Goal: Task Accomplishment & Management: Use online tool/utility

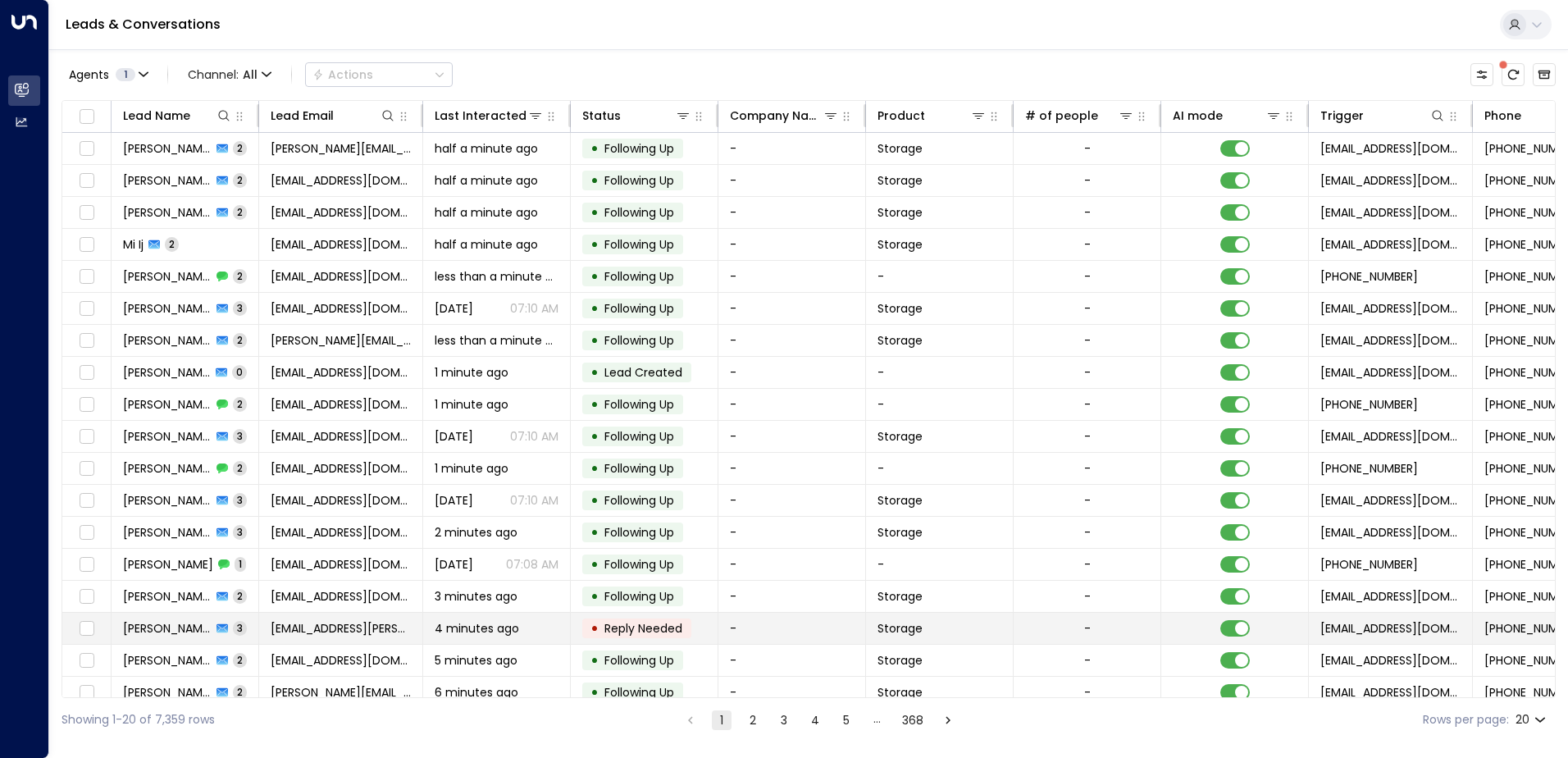
click at [486, 626] on span "4 minutes ago" at bounding box center [477, 628] width 84 height 17
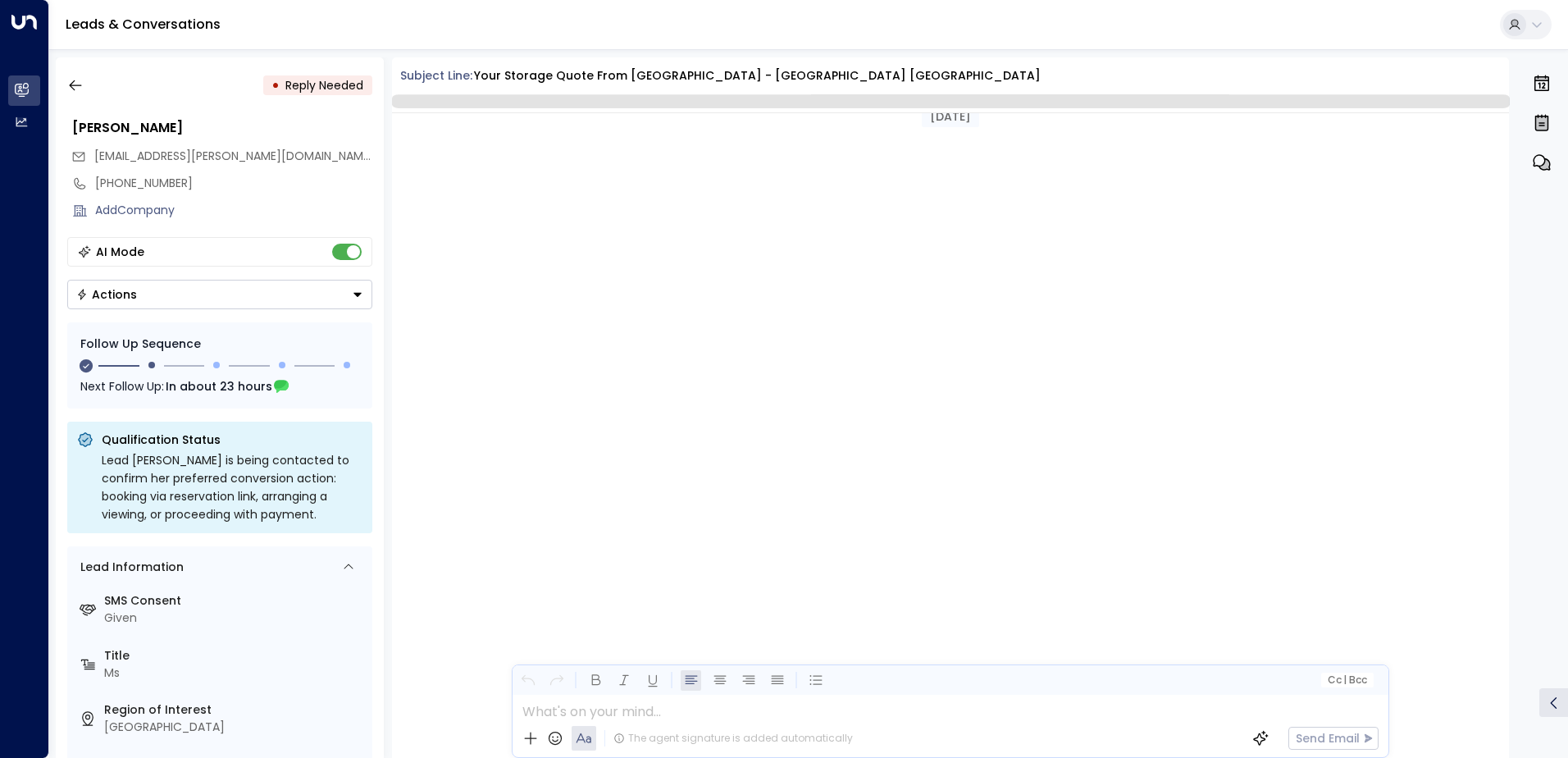
scroll to position [1405, 0]
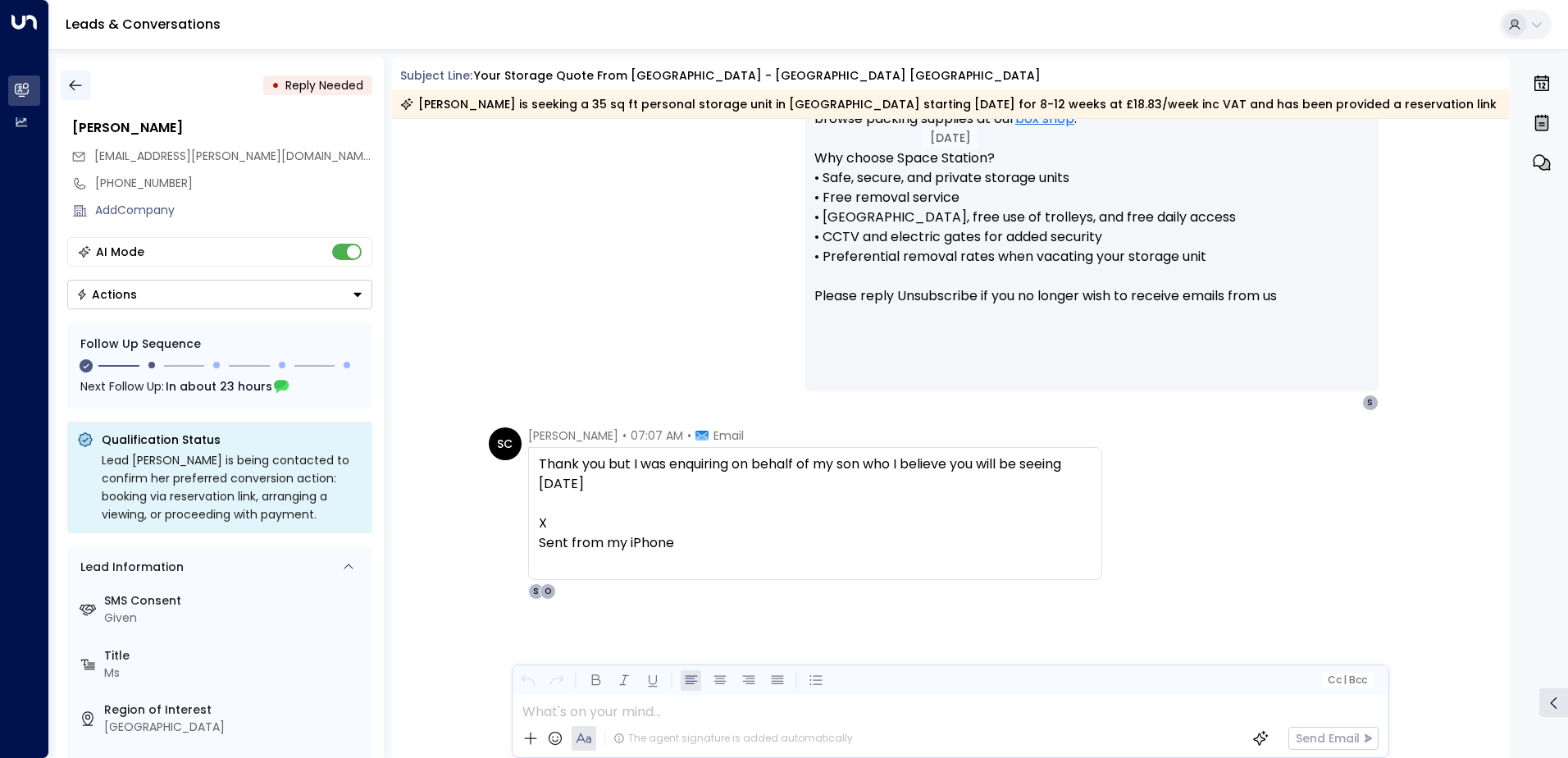
click at [85, 82] on button "button" at bounding box center [75, 85] width 30 height 30
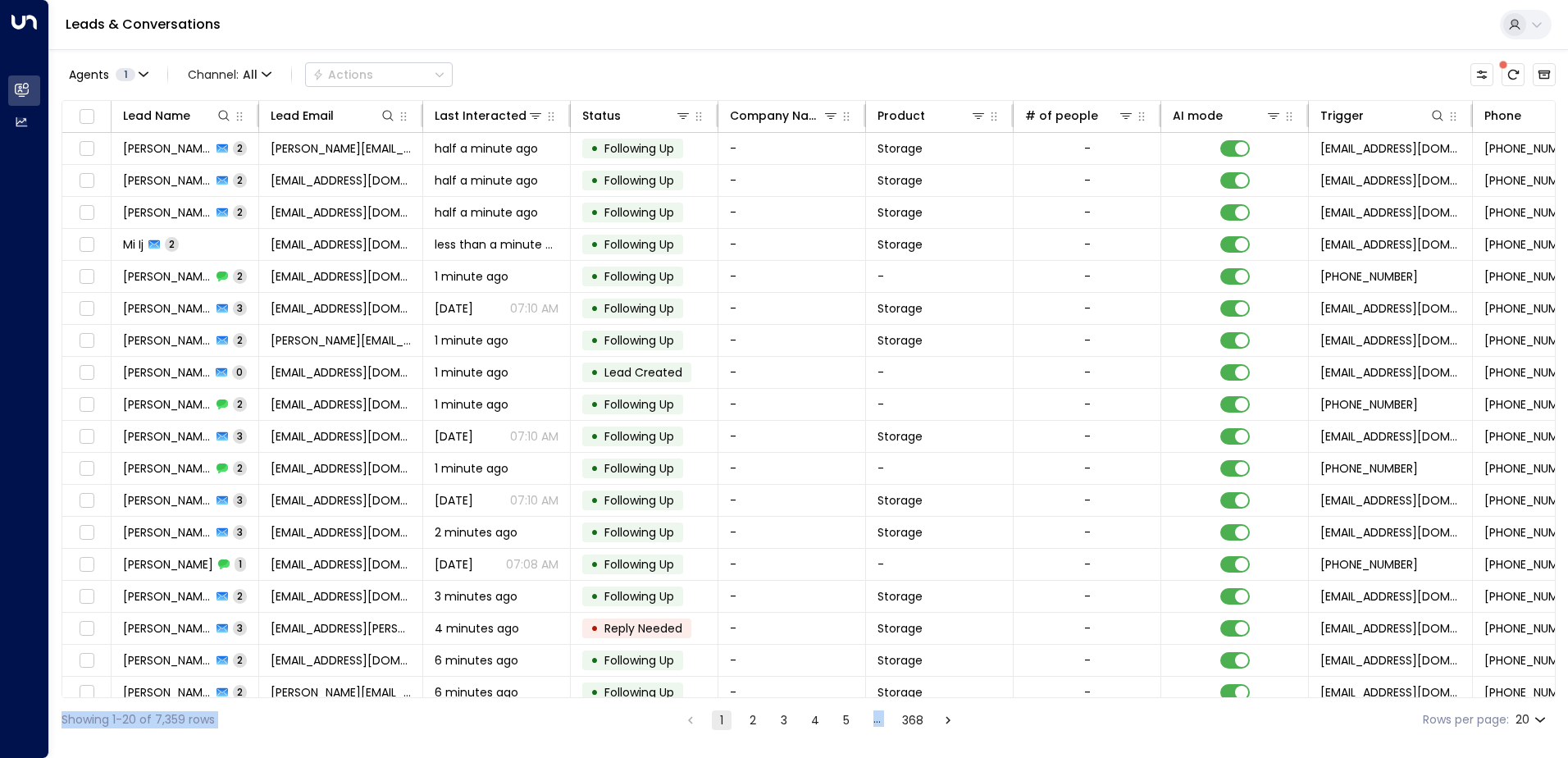
scroll to position [80, 0]
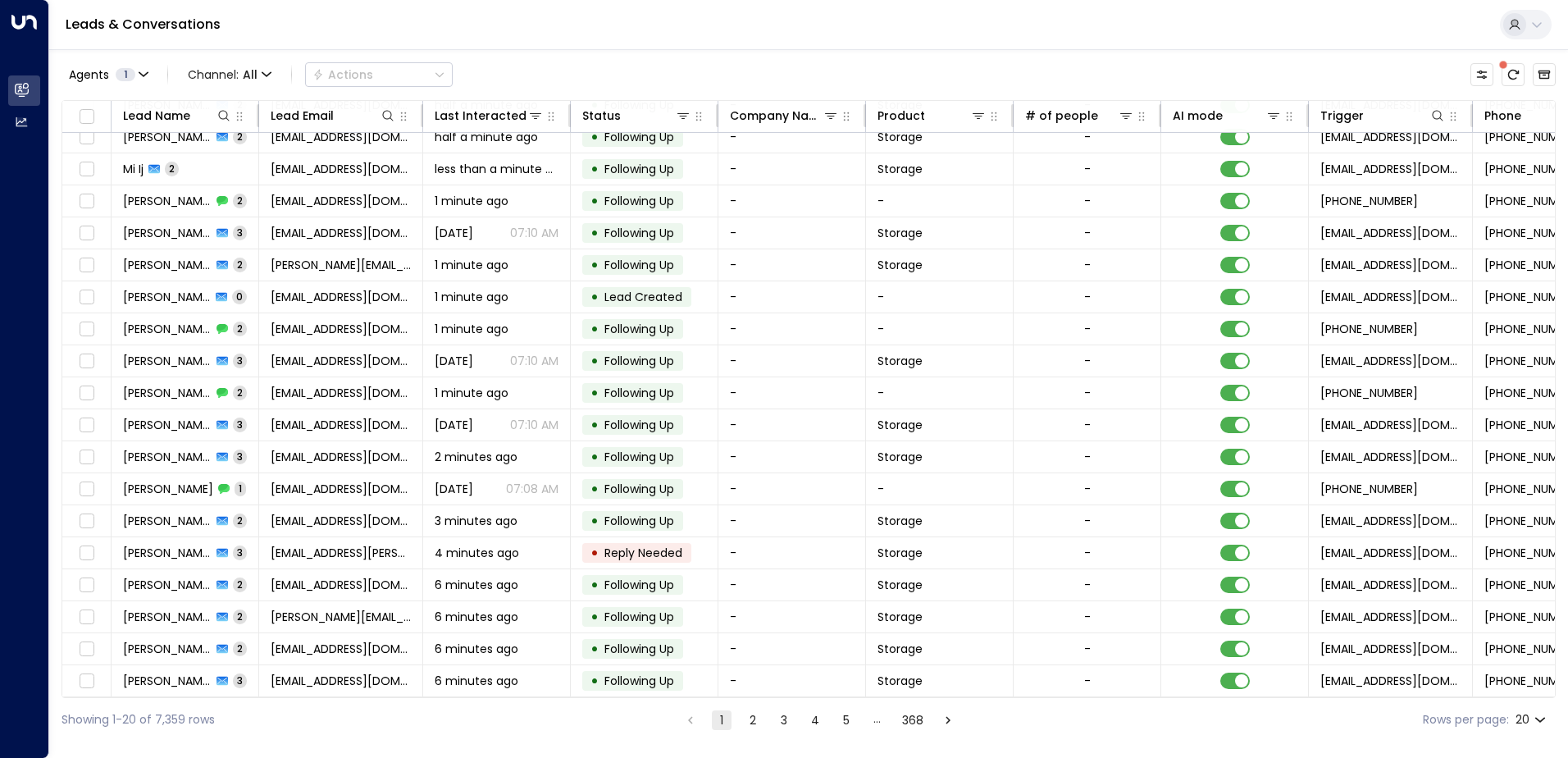
drag, startPoint x: 955, startPoint y: 698, endPoint x: 995, endPoint y: 714, distance: 43.1
click at [995, 714] on div "Showing 1-20 of 7,359 rows 1 2 3 4 5 … 368 Rows per page: 20 **" at bounding box center [809, 719] width 1495 height 44
click at [1101, 721] on div "Showing 1-20 of 7,359 rows 1 2 3 4 5 … 368 Rows per page: 20 **" at bounding box center [809, 719] width 1495 height 44
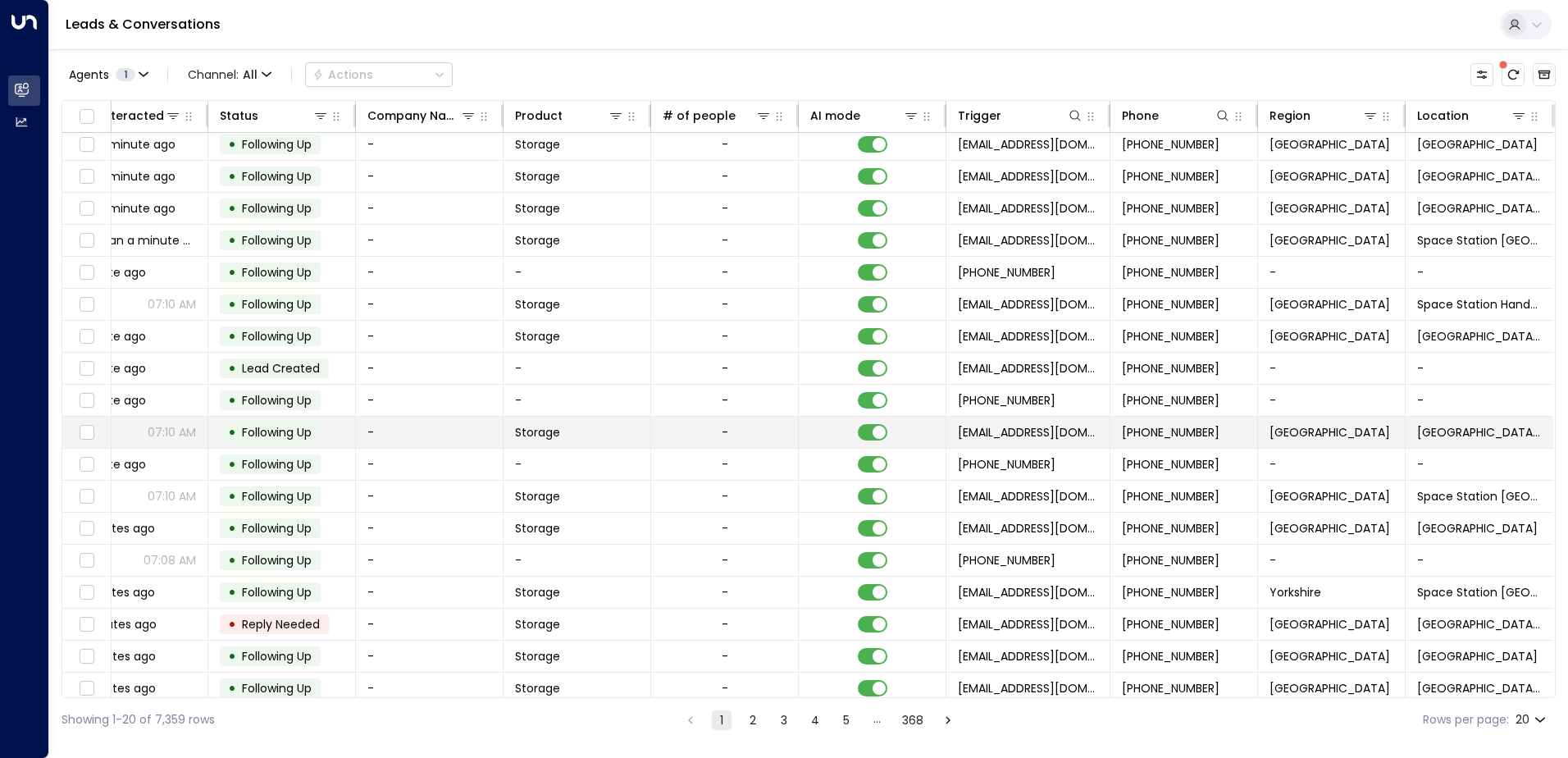
scroll to position [0, 368]
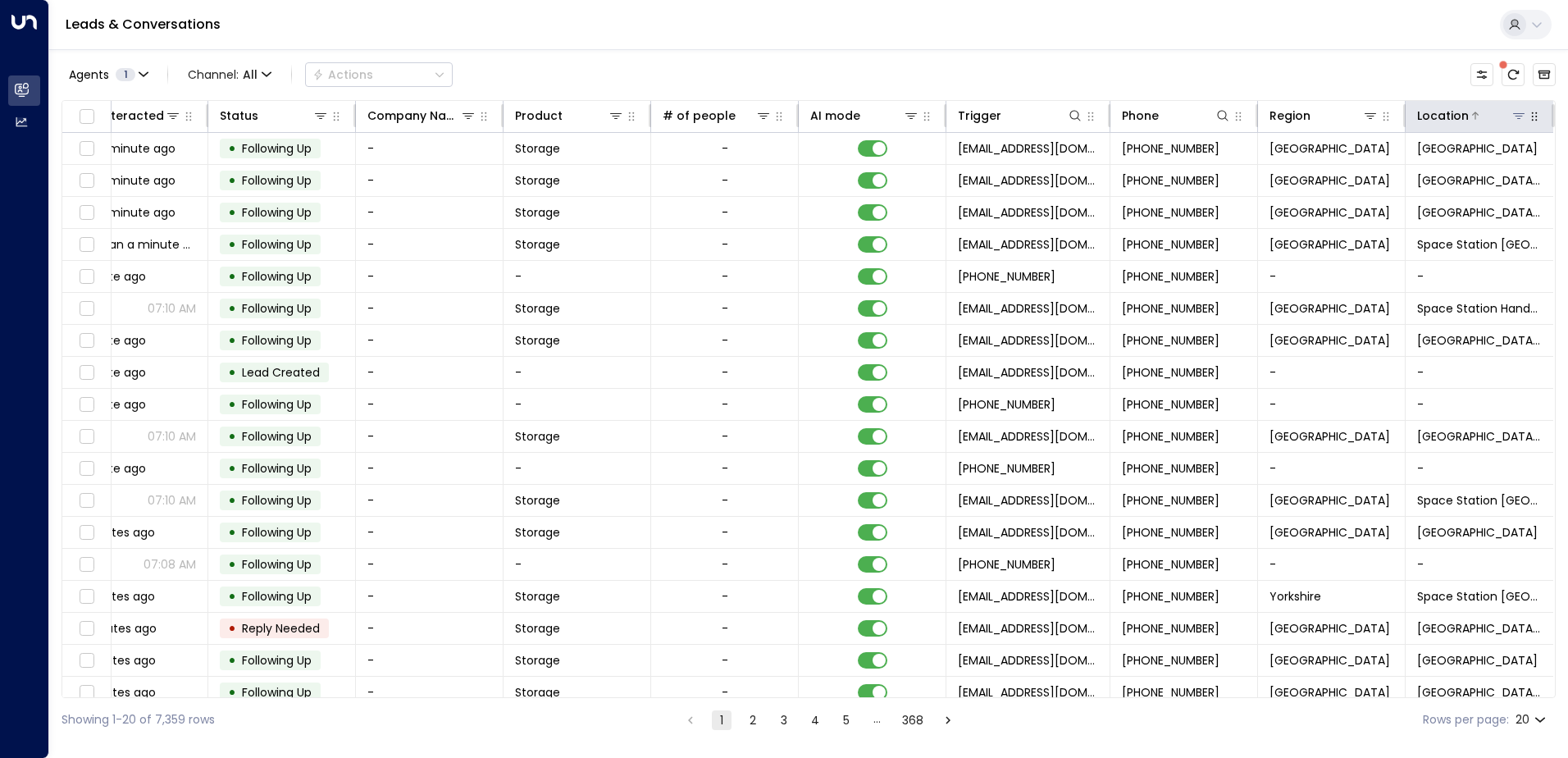
click at [1514, 124] on div "Location" at bounding box center [1472, 116] width 110 height 20
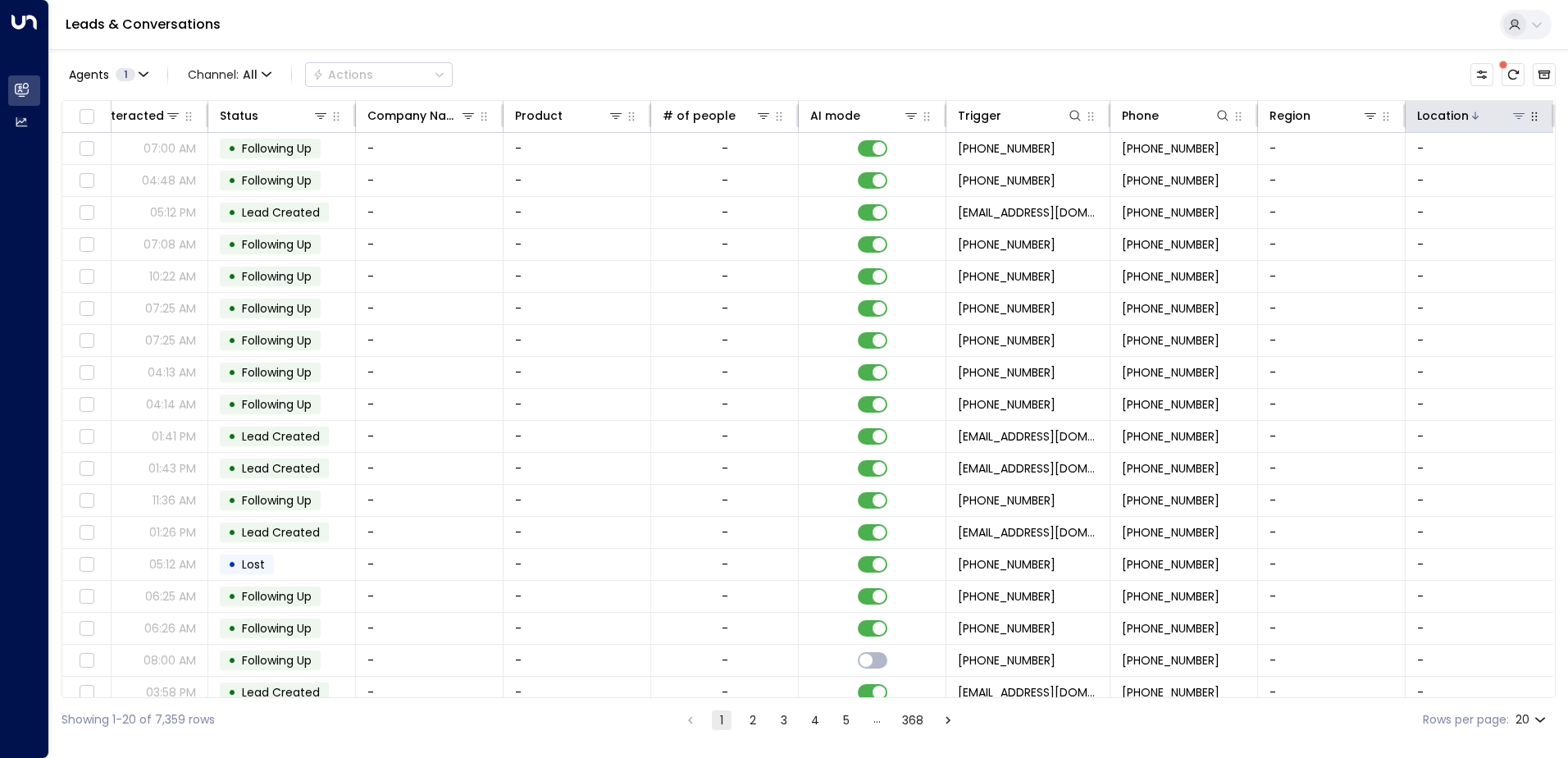
click at [1514, 115] on icon at bounding box center [1518, 115] width 13 height 13
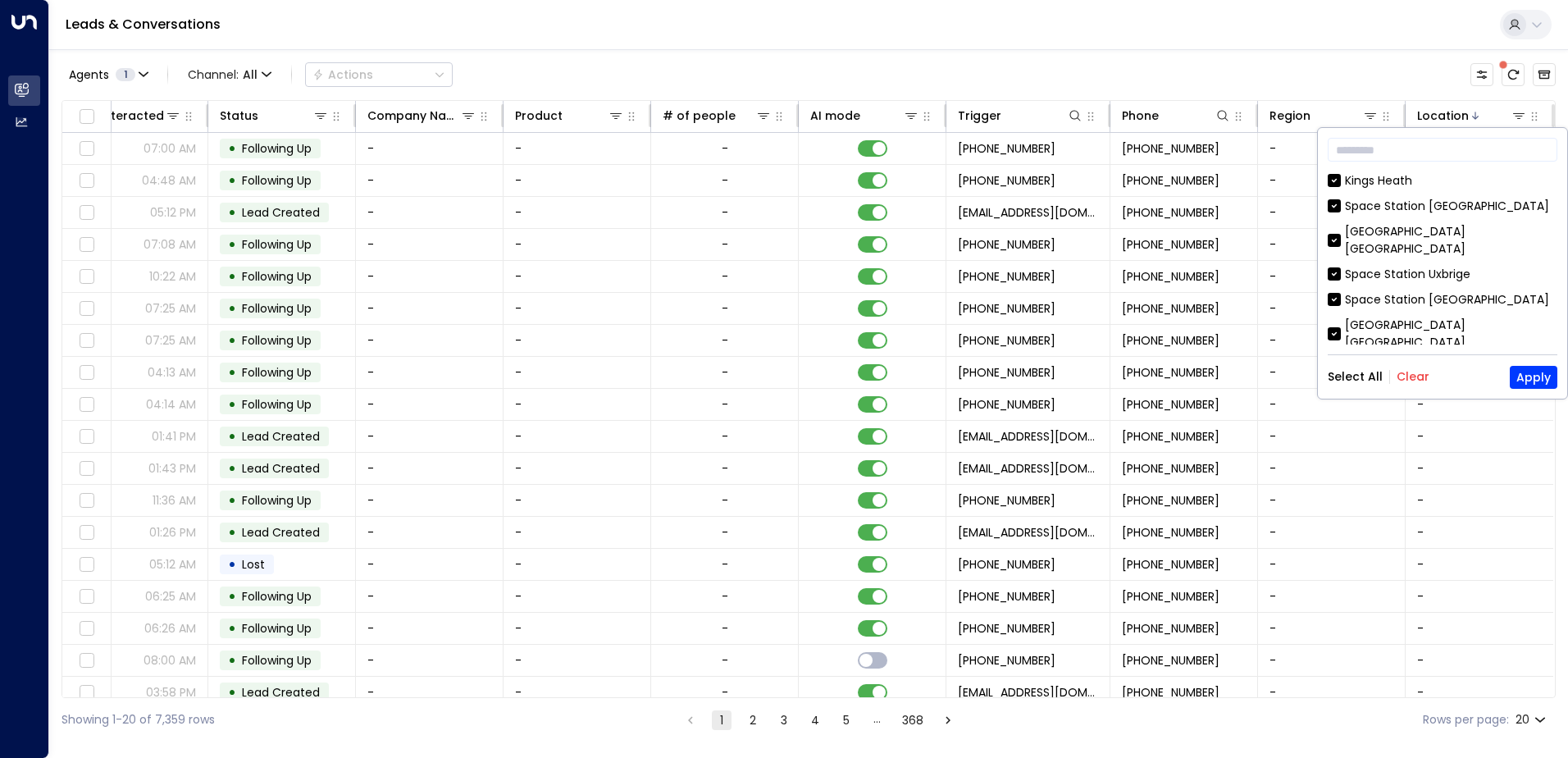
click at [1428, 377] on div "Select All Clear Apply" at bounding box center [1443, 377] width 230 height 23
click at [1416, 376] on button "Clear" at bounding box center [1412, 376] width 33 height 13
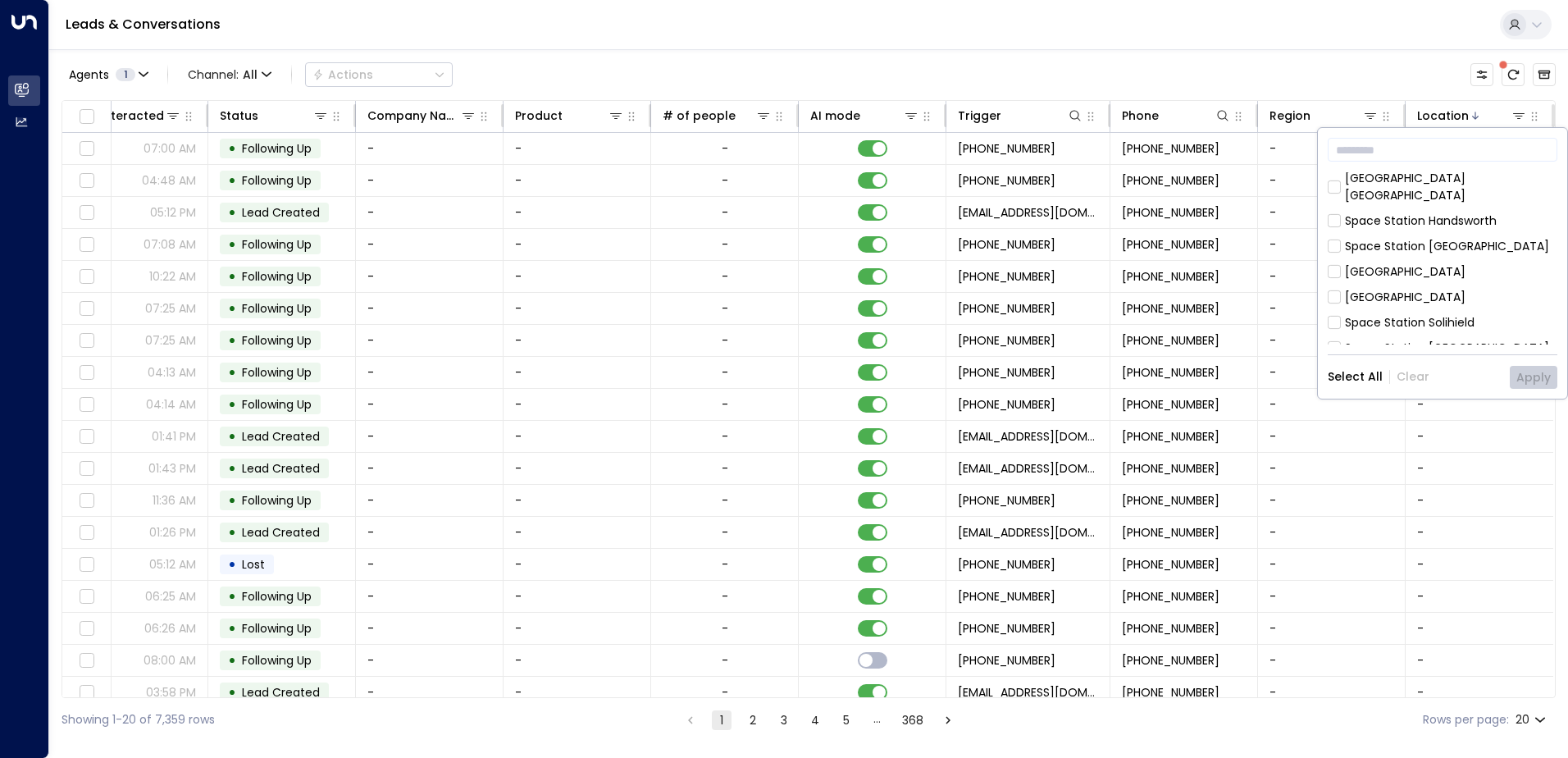
scroll to position [121, 0]
click at [1527, 371] on button "Apply" at bounding box center [1533, 377] width 48 height 23
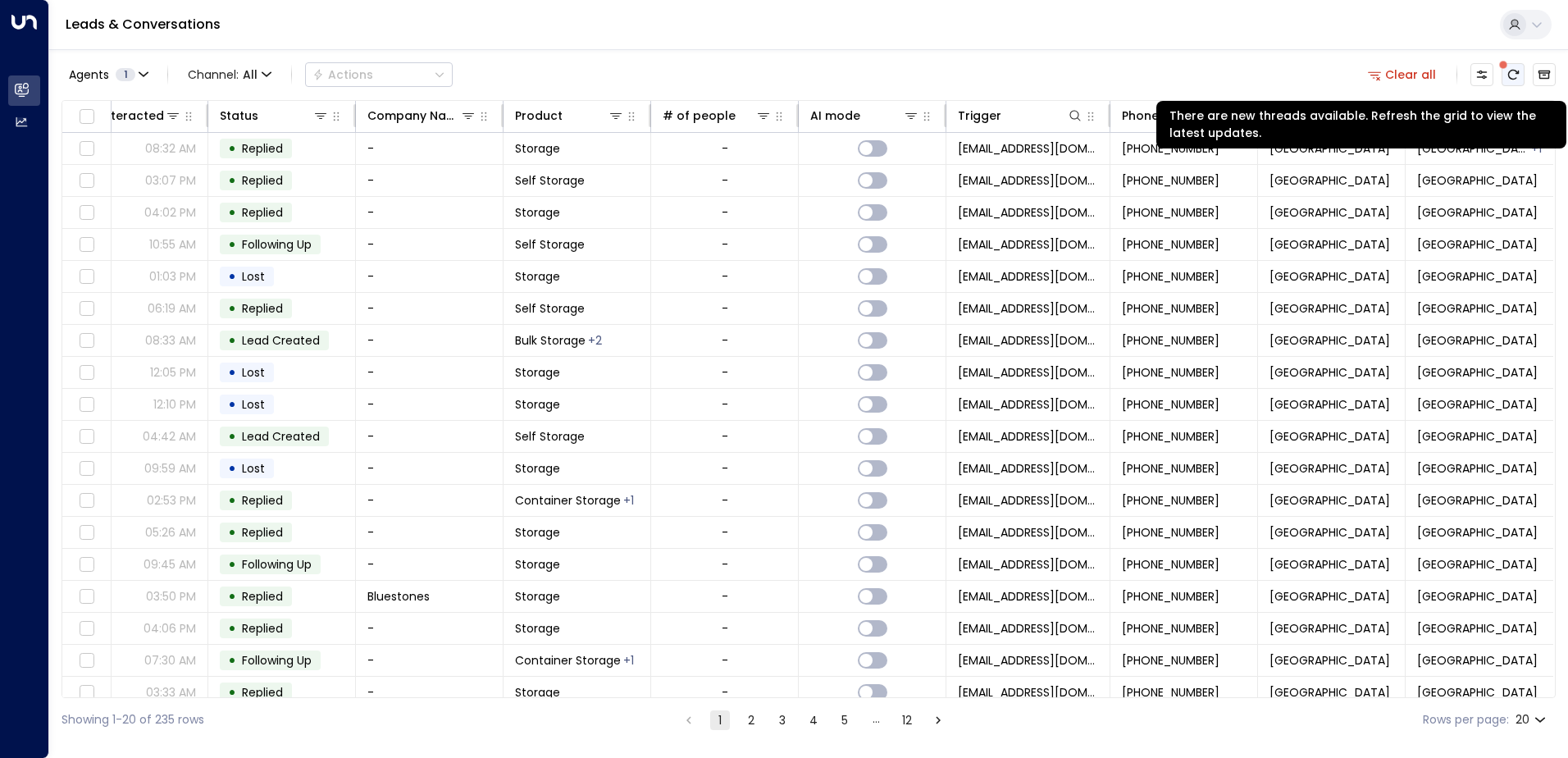
click at [1513, 65] on button "There are new threads available. Refresh the grid to view the latest updates." at bounding box center [1512, 74] width 23 height 23
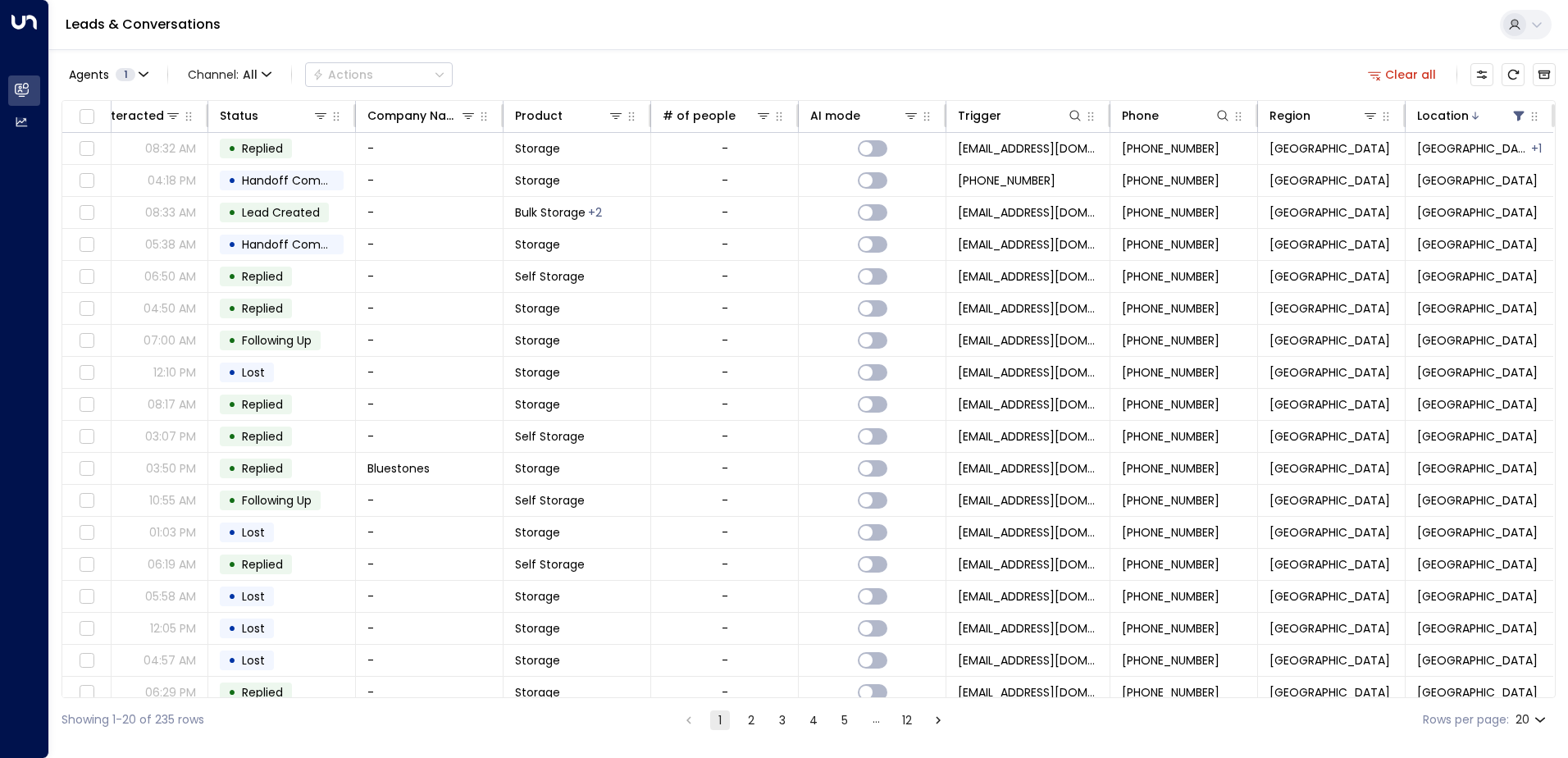
click at [786, 701] on div "Showing 1-20 of 235 rows 1 2 3 4 5 … 12 Rows per page: 20 **" at bounding box center [809, 719] width 1495 height 44
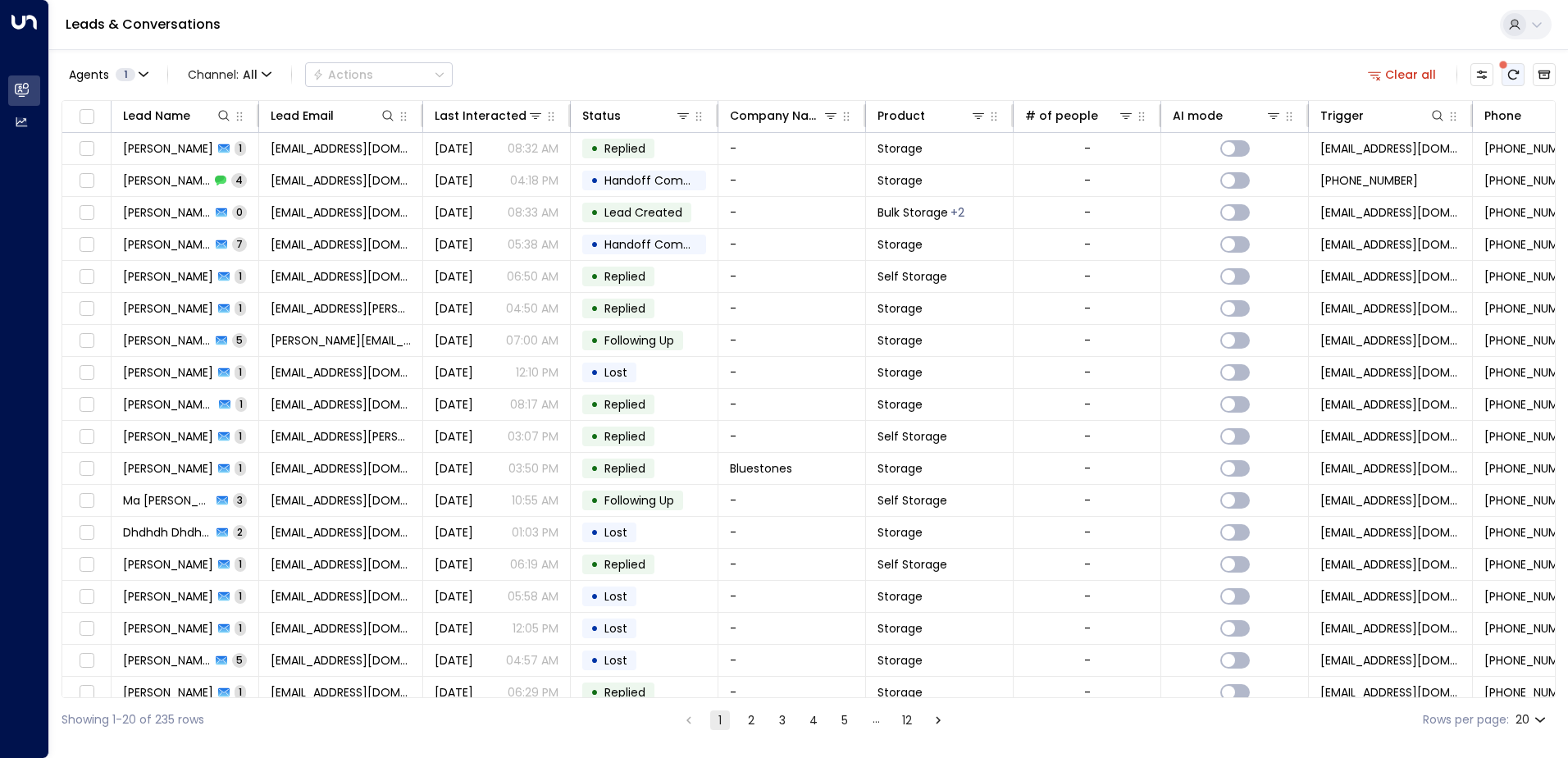
click at [1510, 73] on icon "There are new threads available. Refresh the grid to view the latest updates." at bounding box center [1513, 74] width 11 height 10
click at [1280, 113] on icon at bounding box center [1274, 115] width 13 height 13
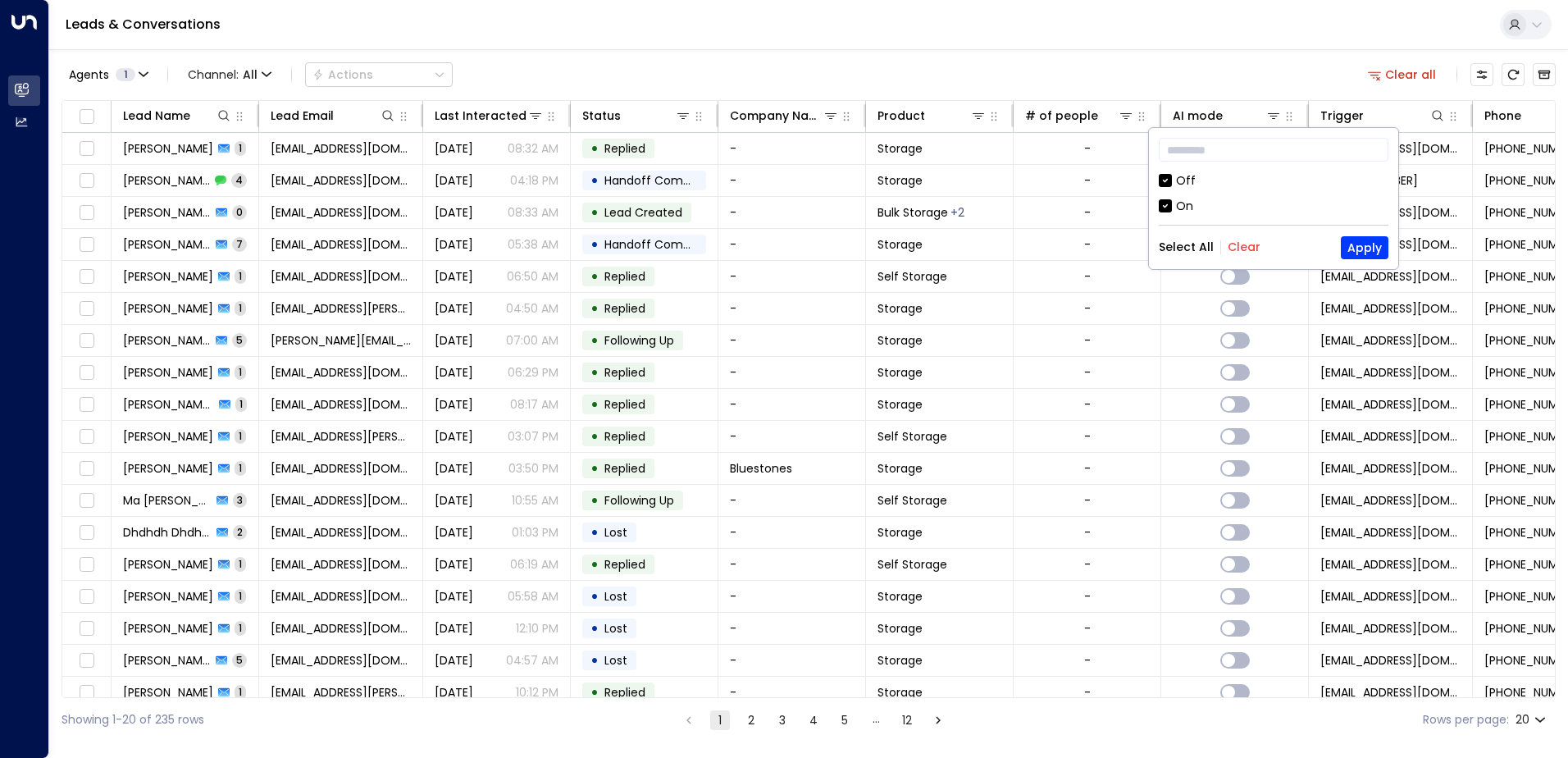
click at [1186, 181] on div "Off" at bounding box center [1186, 180] width 20 height 17
click at [1354, 246] on button "Apply" at bounding box center [1365, 247] width 48 height 23
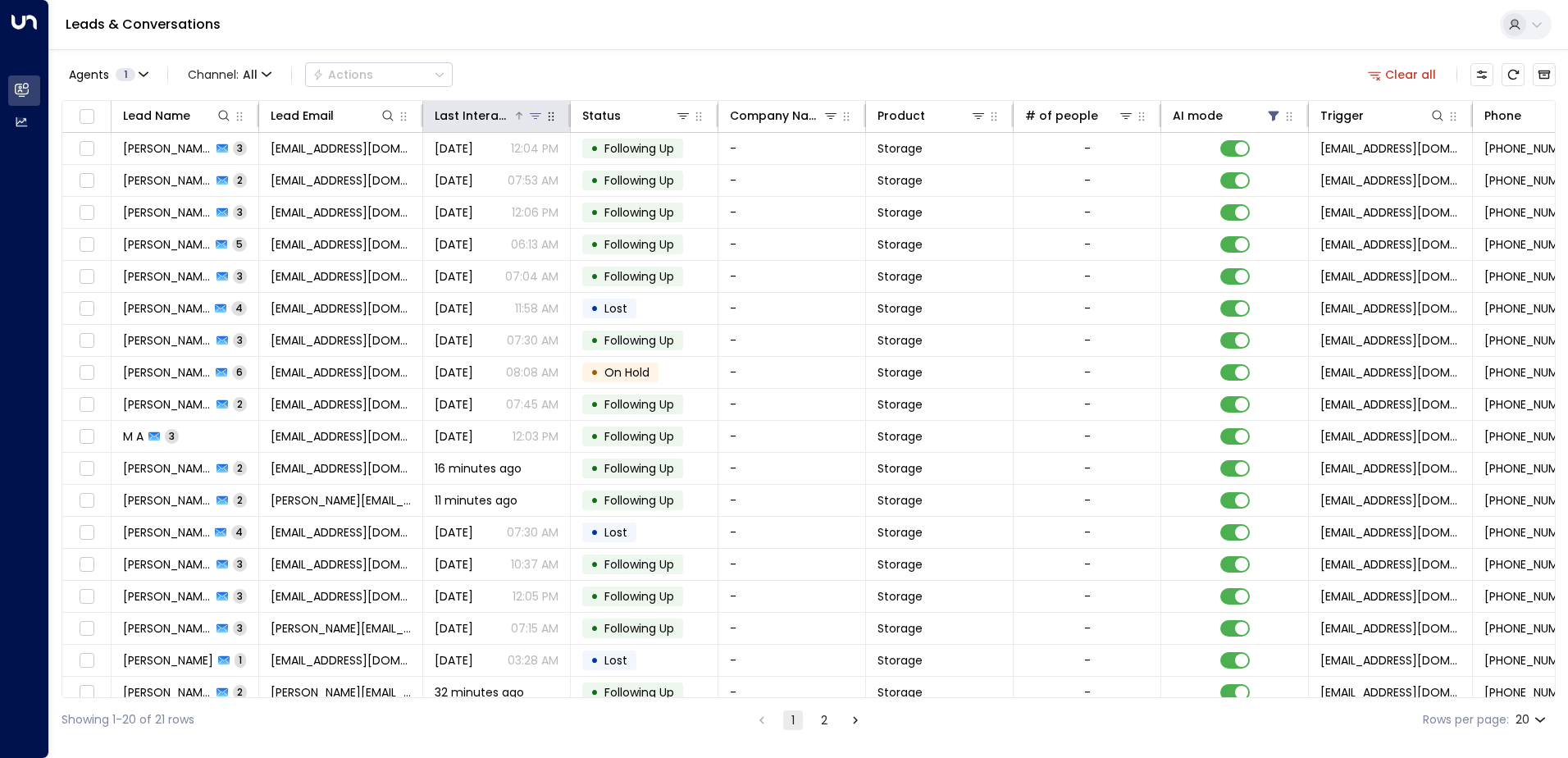
click at [498, 114] on div "Last Interacted" at bounding box center [474, 116] width 78 height 20
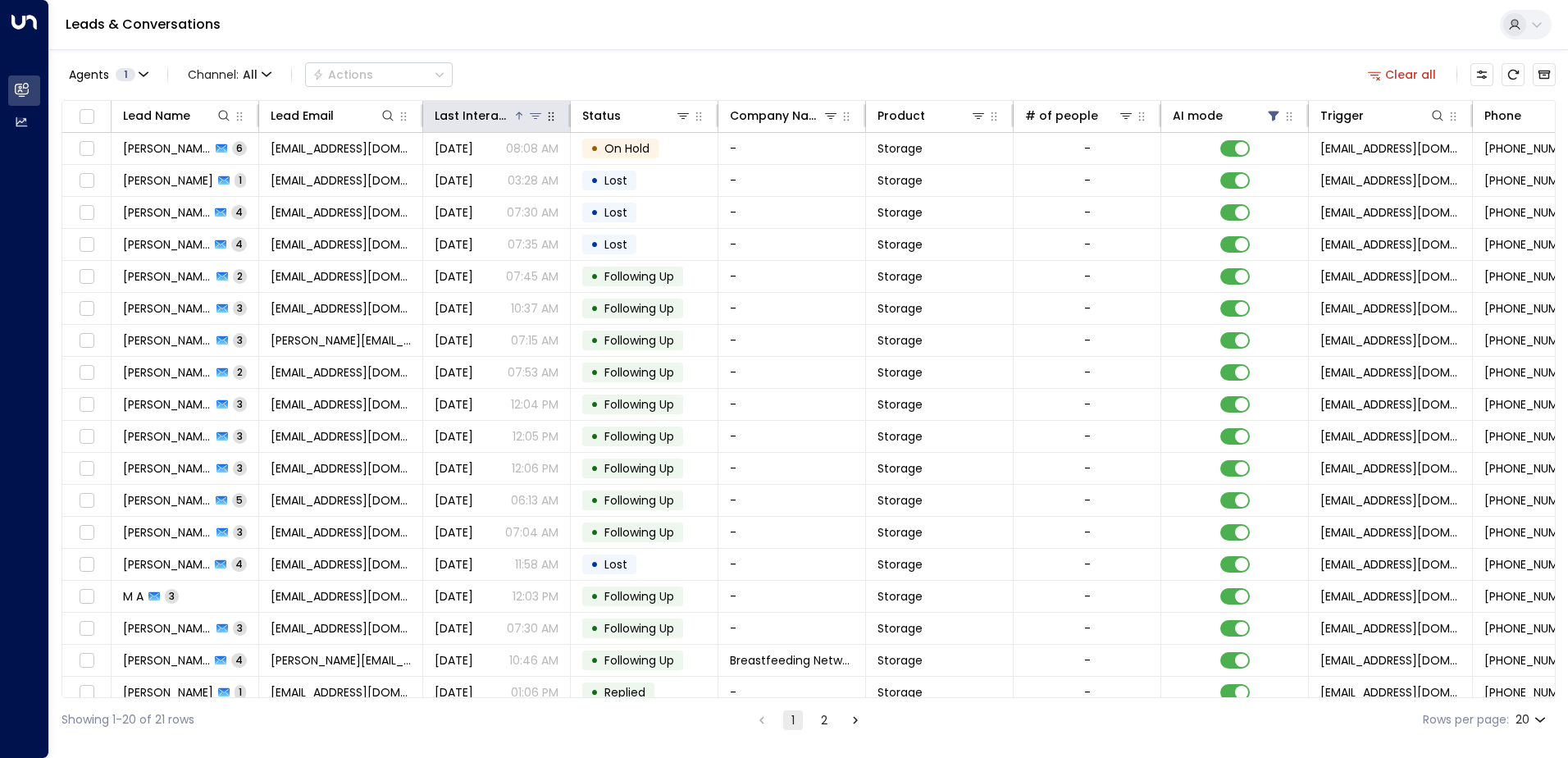
click at [540, 117] on icon at bounding box center [535, 115] width 13 height 13
click at [498, 113] on div "Last Interacted" at bounding box center [474, 116] width 78 height 20
